Goal: Check status

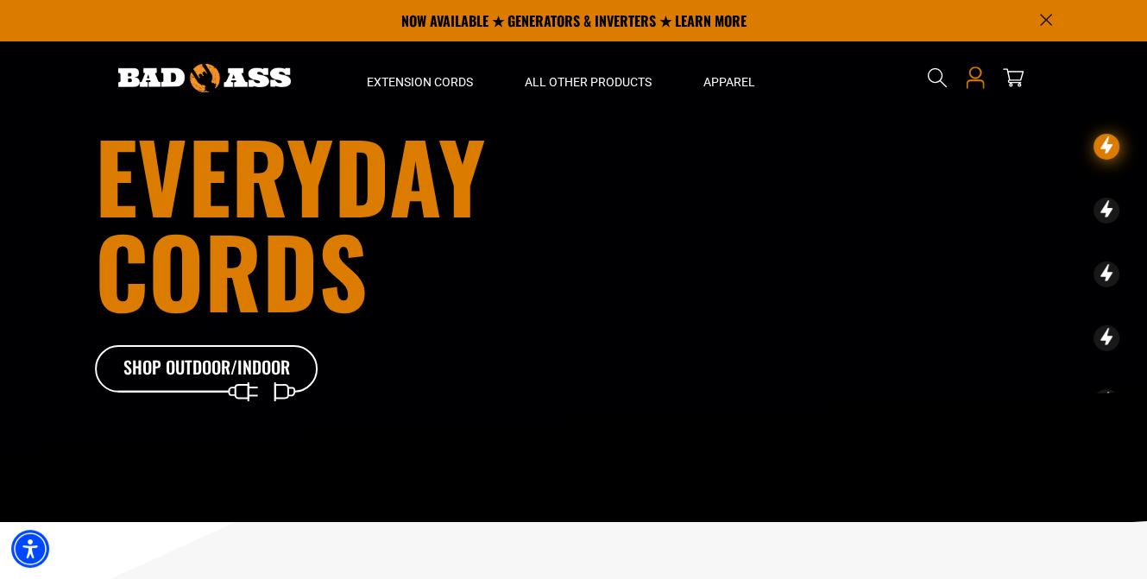
click at [975, 73] on icon "Open this option" at bounding box center [975, 77] width 22 height 22
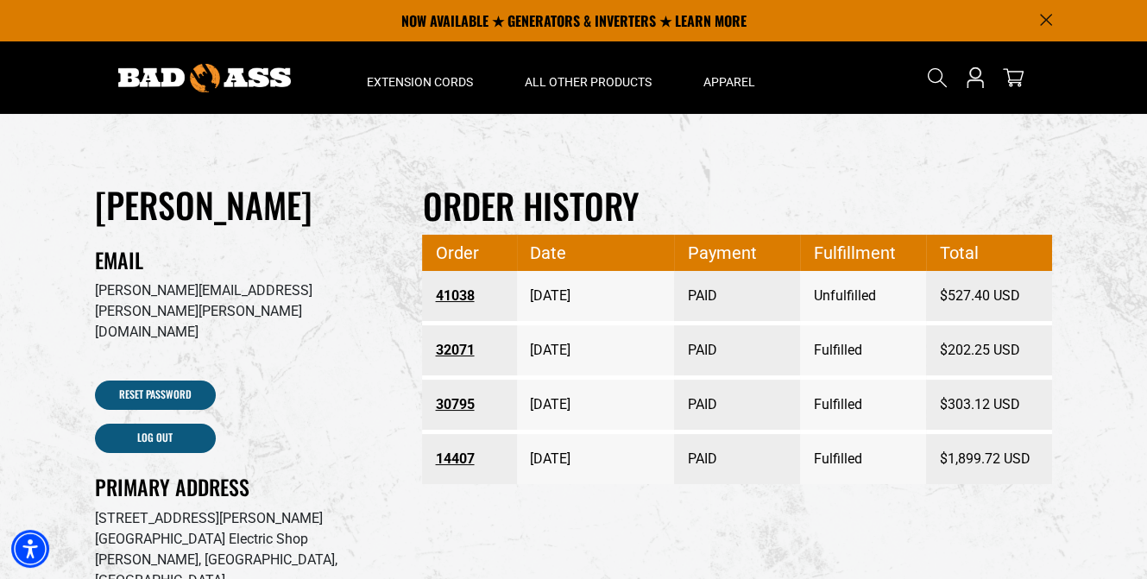
click at [463, 291] on link "41038" at bounding box center [469, 296] width 69 height 31
